Goal: Find specific page/section: Find specific page/section

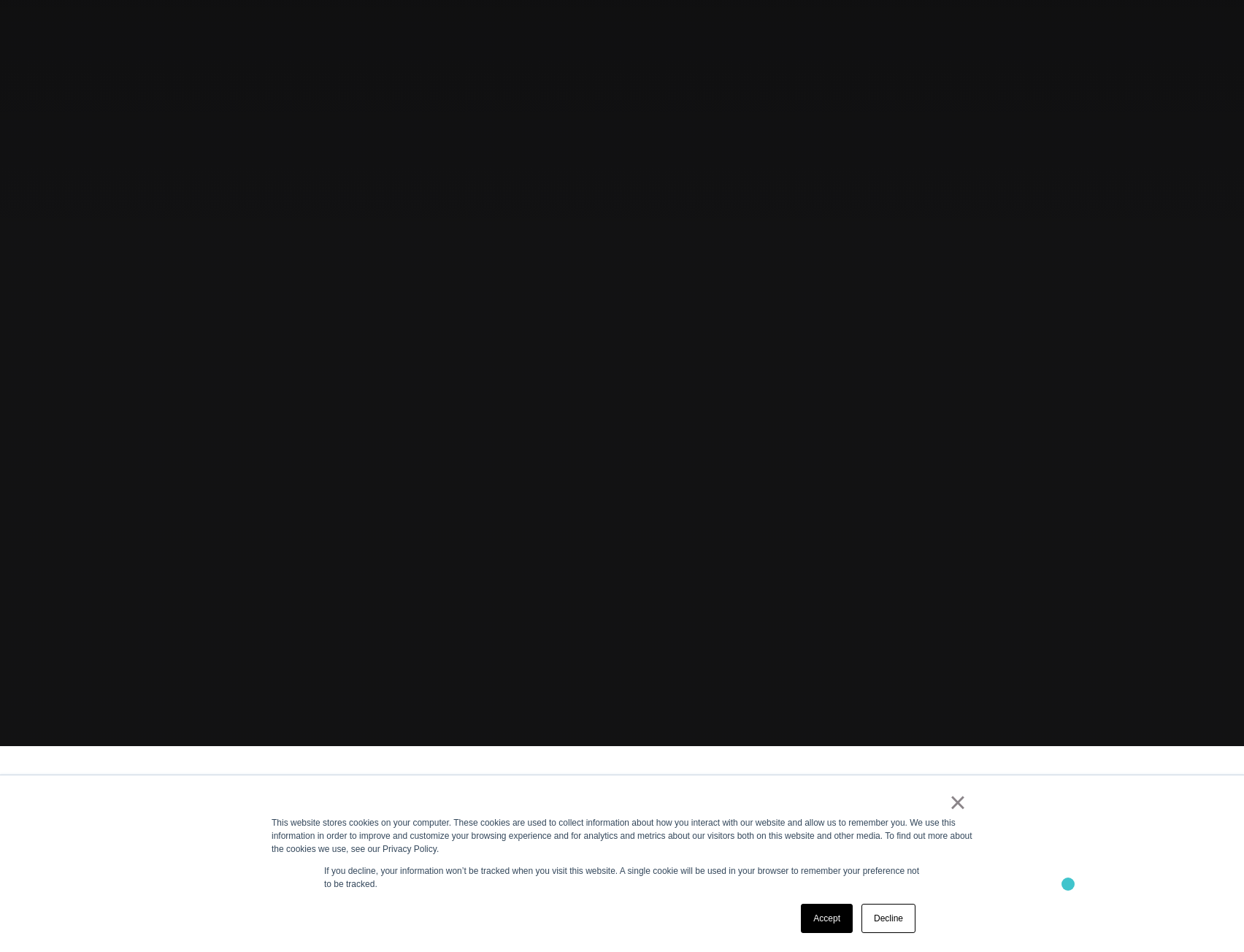
scroll to position [292, 0]
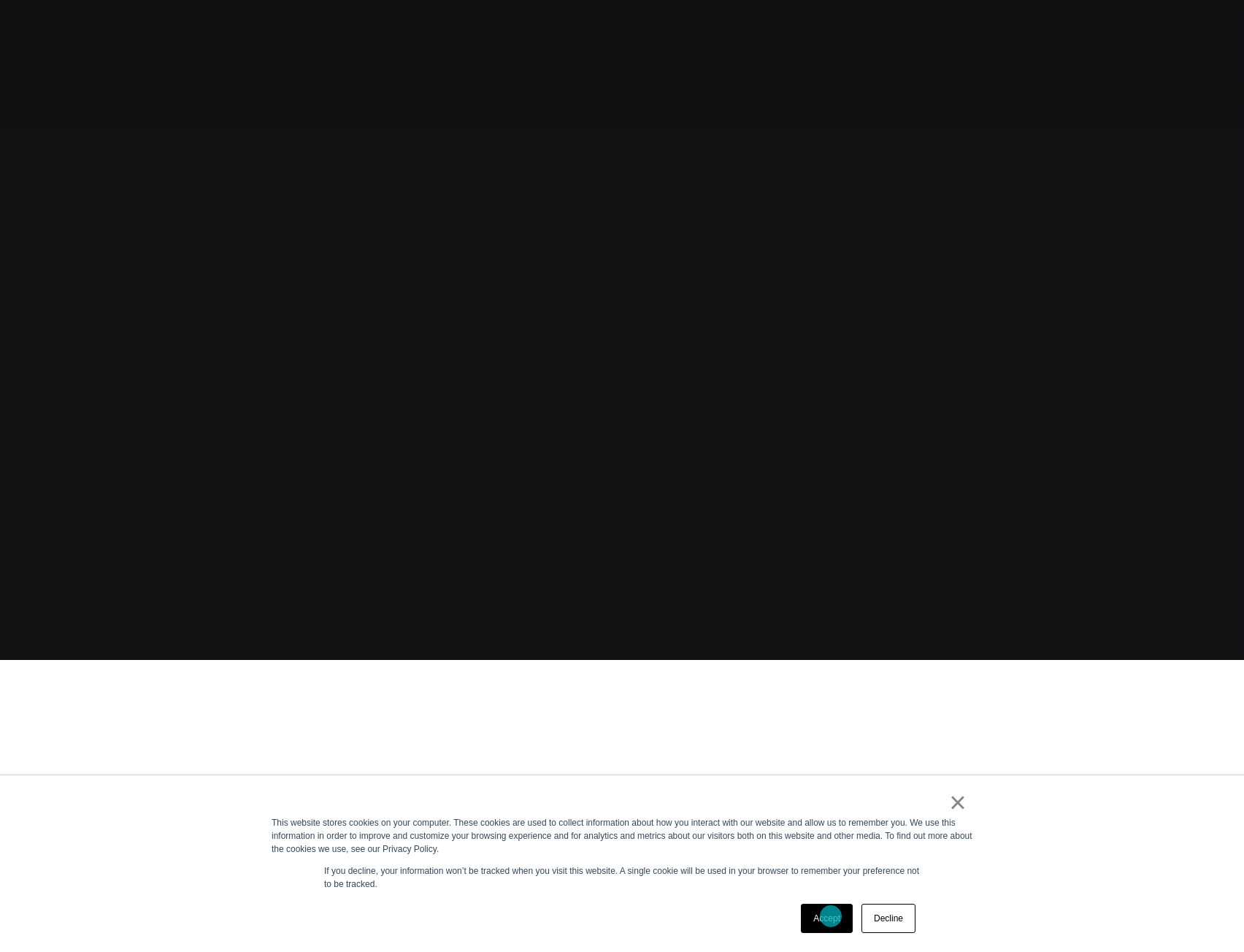
click at [831, 916] on link "Accept" at bounding box center [827, 918] width 52 height 29
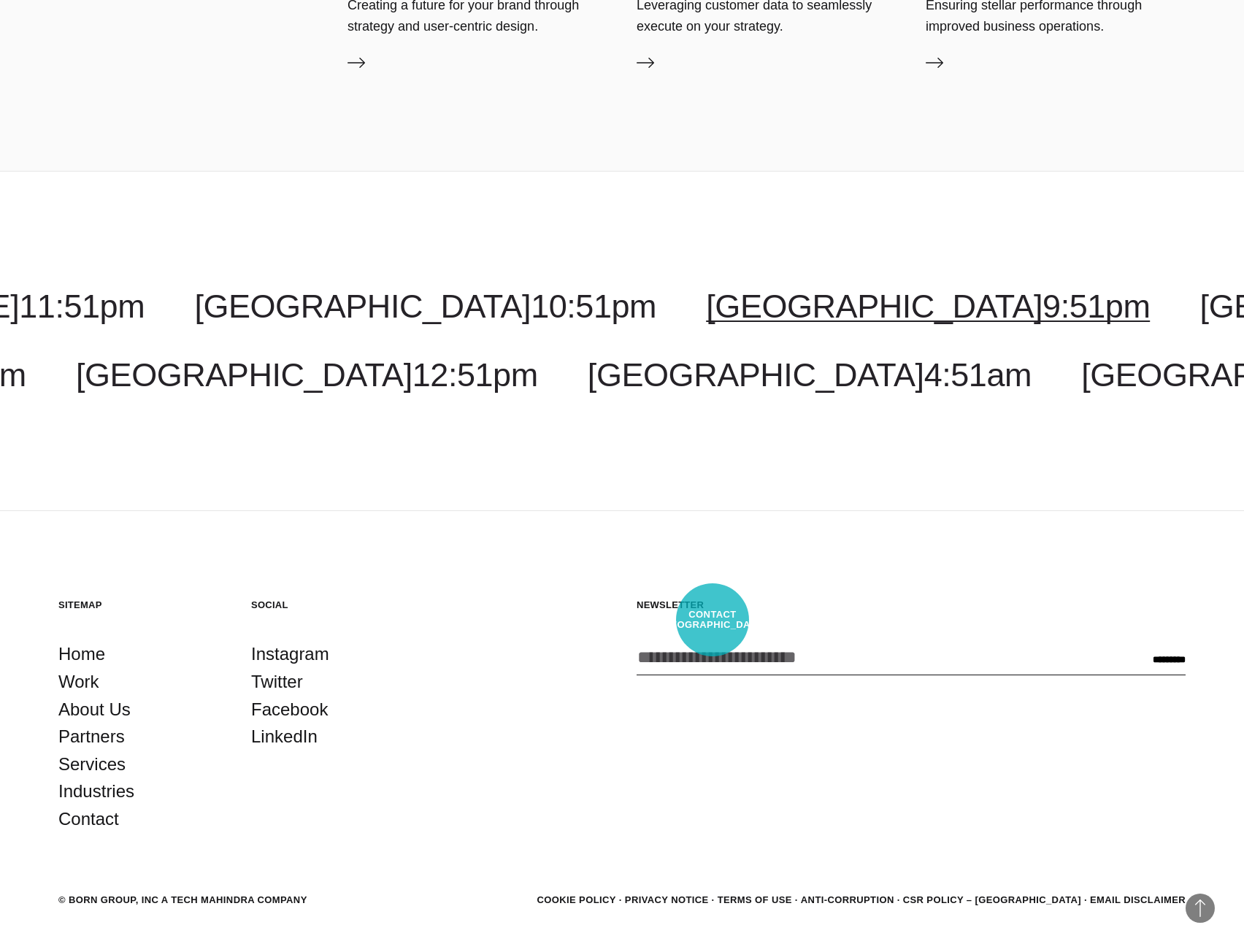
scroll to position [6034, 0]
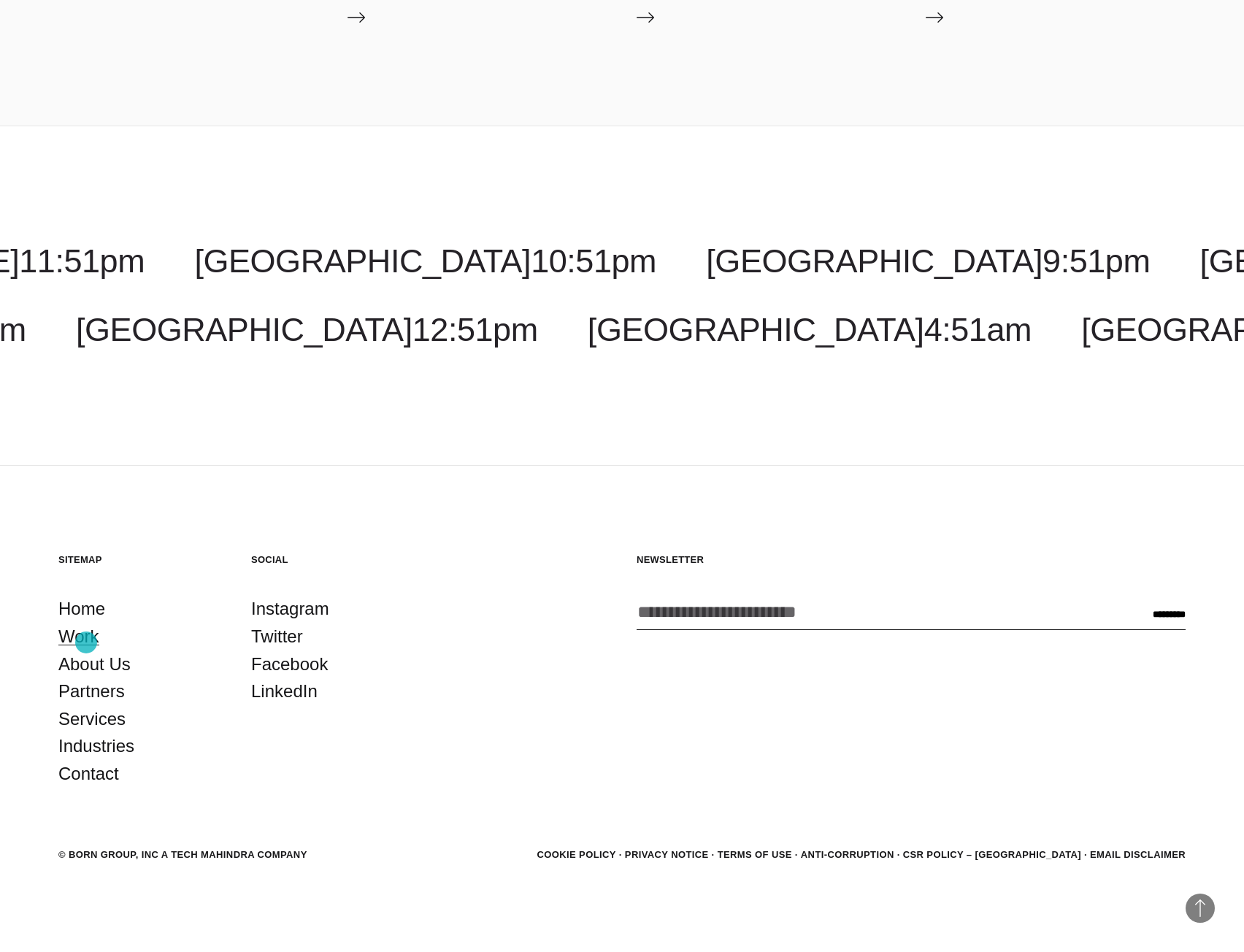
click at [86, 642] on link "Work" at bounding box center [79, 637] width 41 height 28
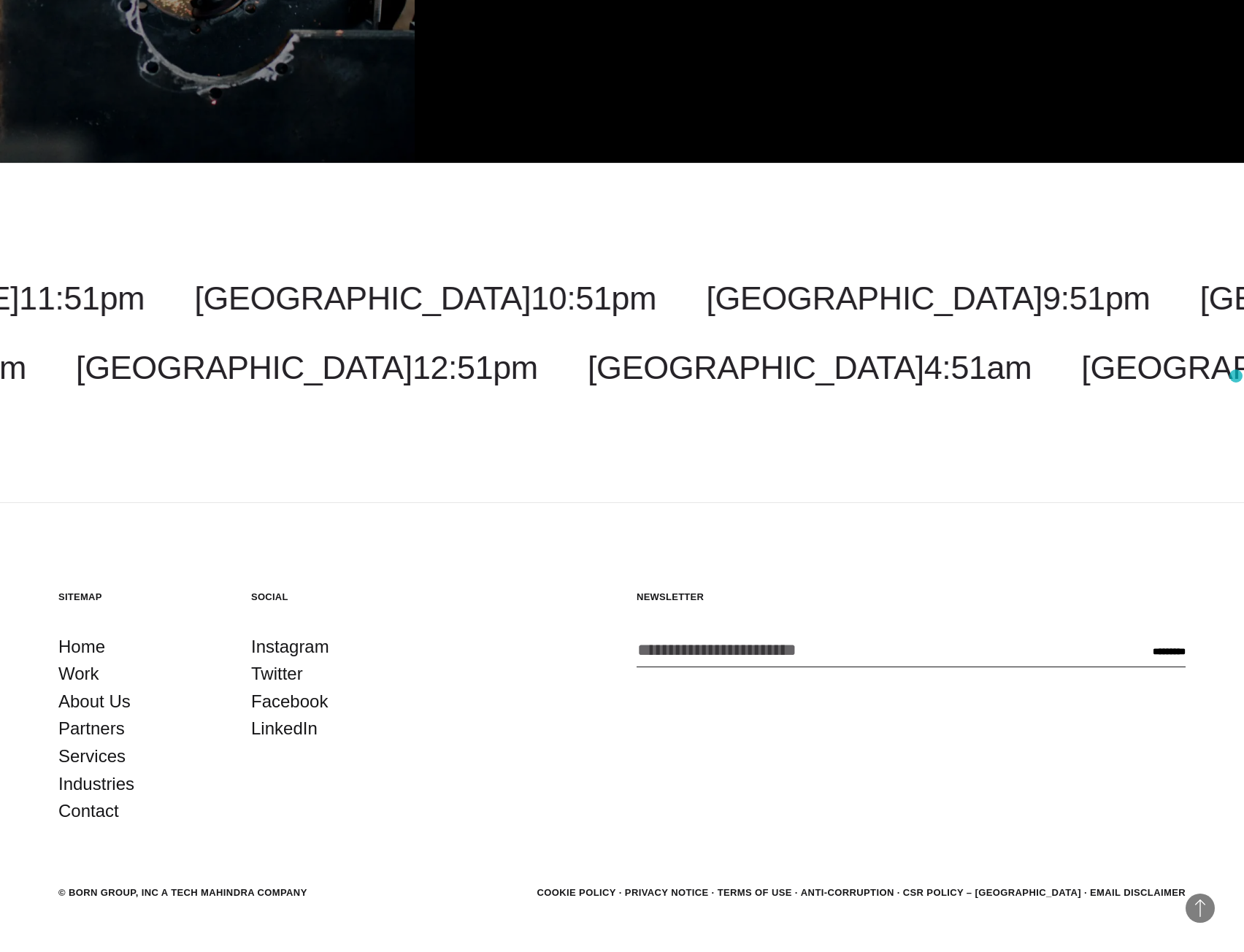
scroll to position [4603, 0]
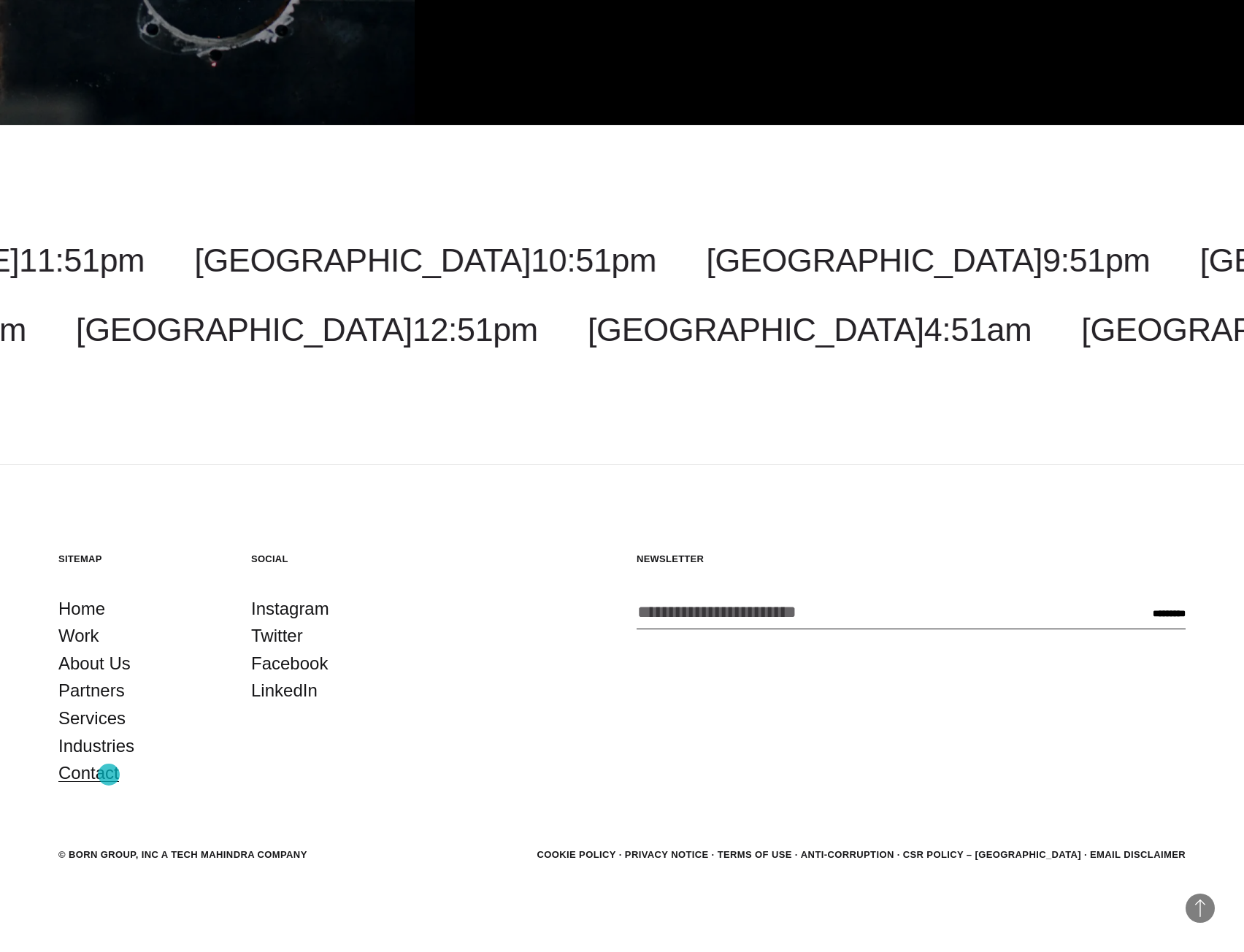
click at [108, 774] on link "Contact" at bounding box center [88, 774] width 60 height 28
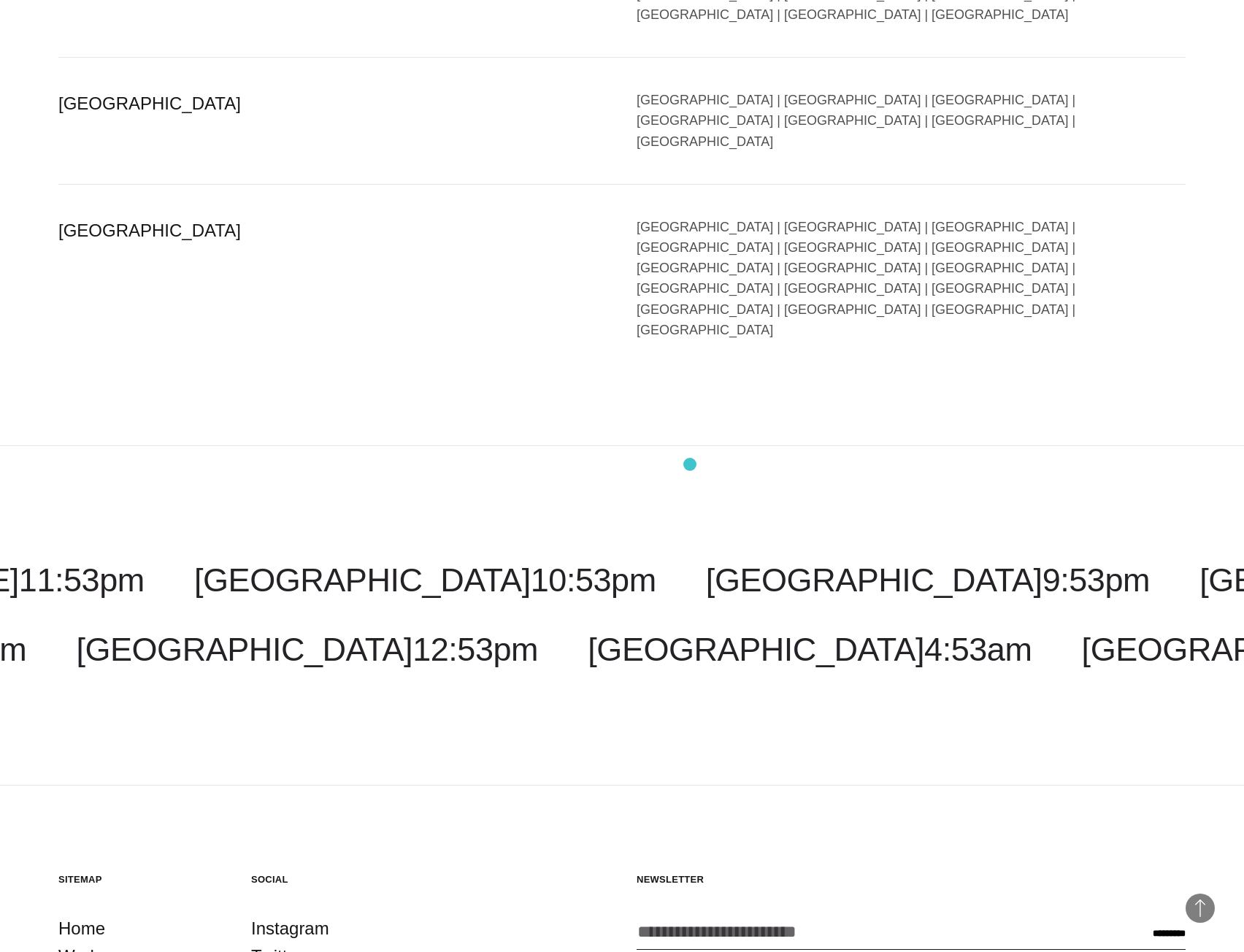
scroll to position [2911, 0]
